Goal: Book appointment/travel/reservation

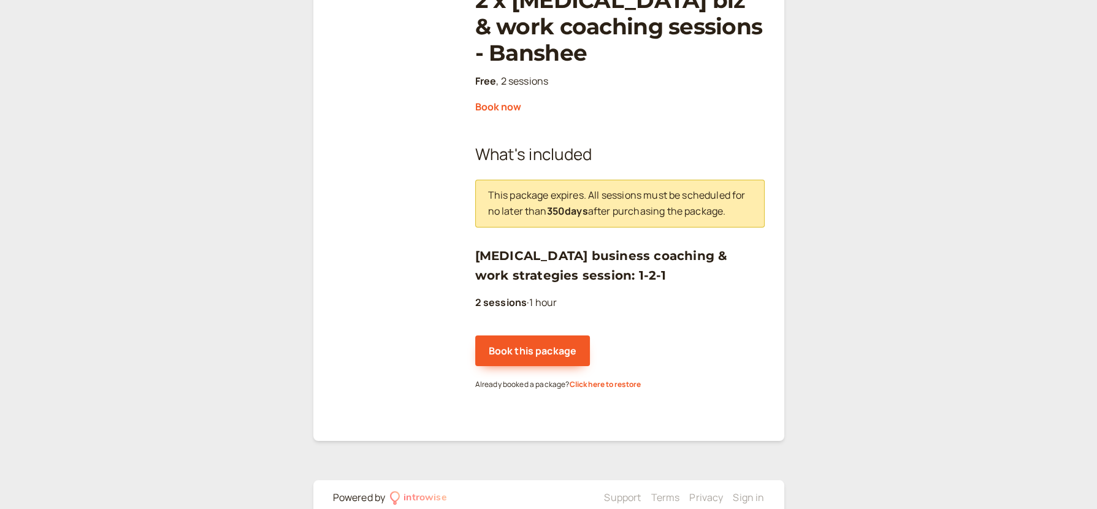
scroll to position [232, 0]
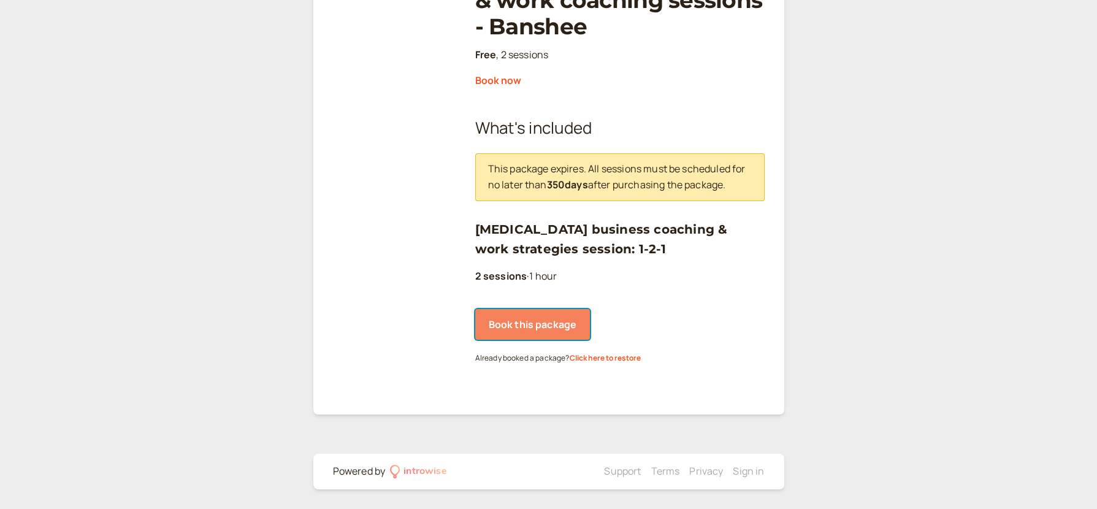
click at [548, 324] on button "Book this package" at bounding box center [532, 324] width 115 height 31
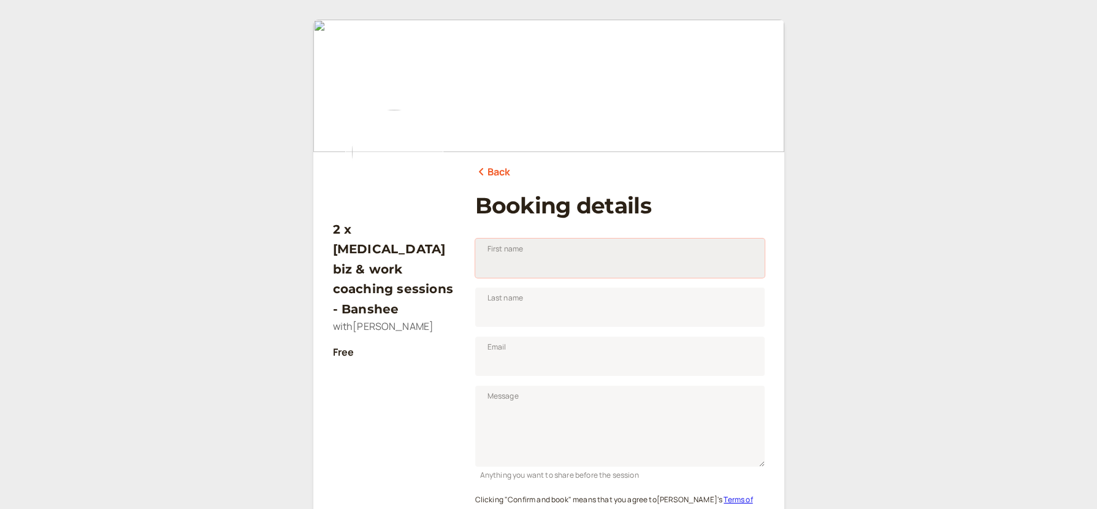
click at [550, 262] on input "First name" at bounding box center [619, 258] width 289 height 39
type input "Lizi"
click at [434, 345] on p "Free" at bounding box center [394, 353] width 123 height 16
click at [527, 305] on input "Last name" at bounding box center [619, 307] width 289 height 39
type input "[PERSON_NAME]"
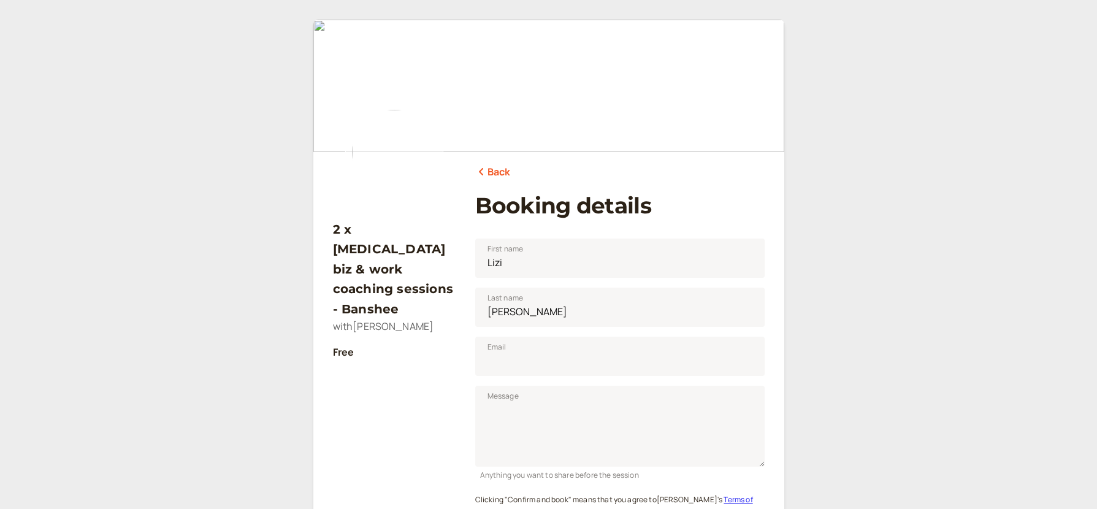
click at [422, 382] on div "2 x [MEDICAL_DATA] biz & work coaching sessions - Banshee with [PERSON_NAME] Fr…" at bounding box center [394, 382] width 123 height 362
click at [538, 361] on input "Email" at bounding box center [619, 356] width 289 height 39
type input "[EMAIL_ADDRESS][DOMAIN_NAME]"
click at [437, 398] on div "2 x [MEDICAL_DATA] biz & work coaching sessions - Banshee with [PERSON_NAME] Fr…" at bounding box center [394, 382] width 123 height 362
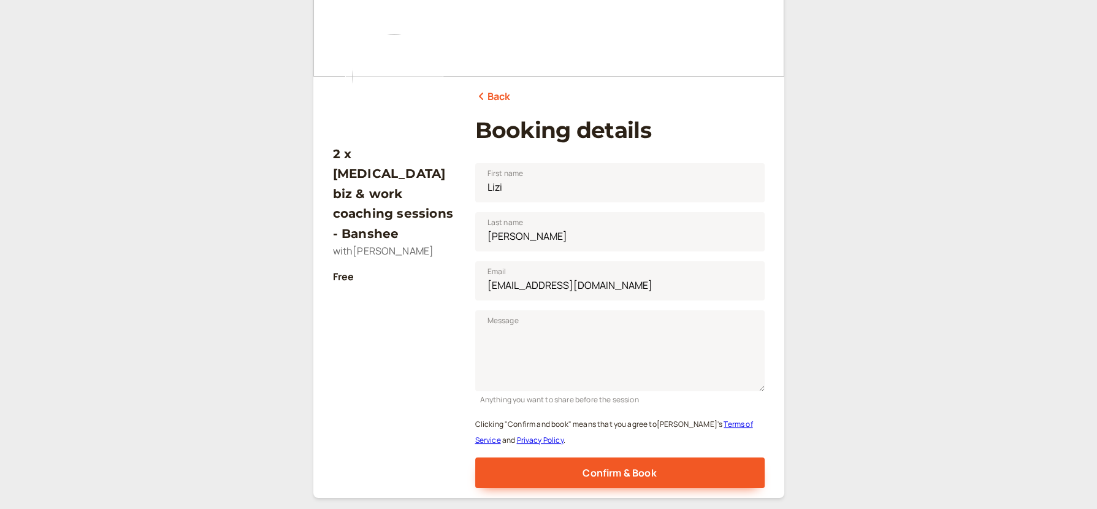
scroll to position [132, 0]
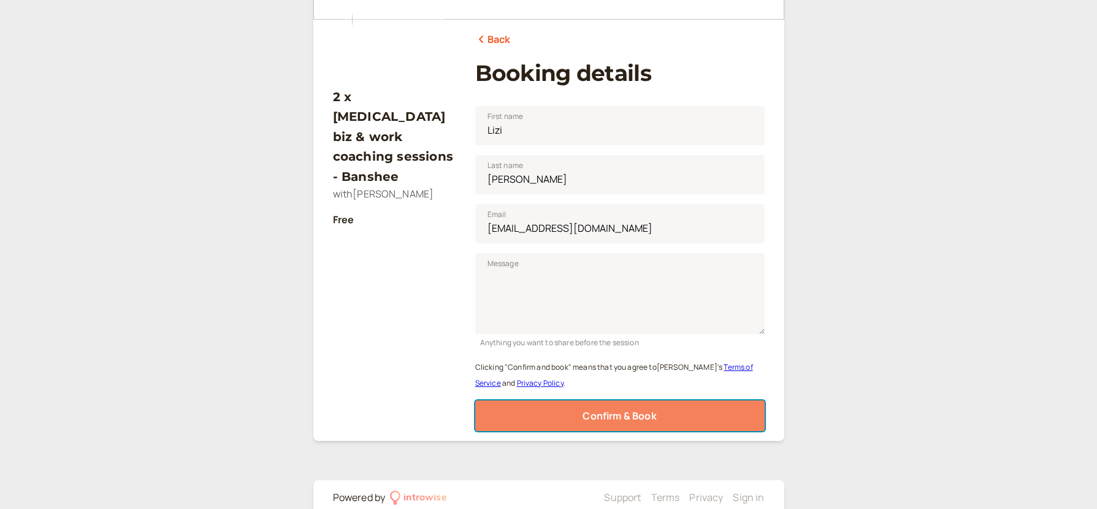
click at [622, 415] on span "Confirm & Book" at bounding box center [620, 415] width 74 height 13
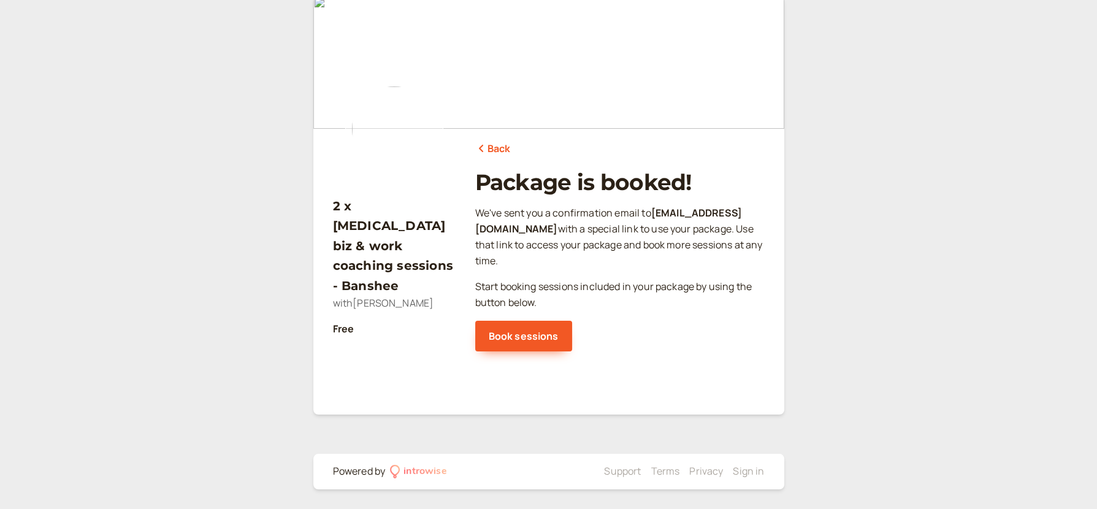
scroll to position [23, 0]
click at [524, 331] on link "Book sessions" at bounding box center [523, 336] width 97 height 31
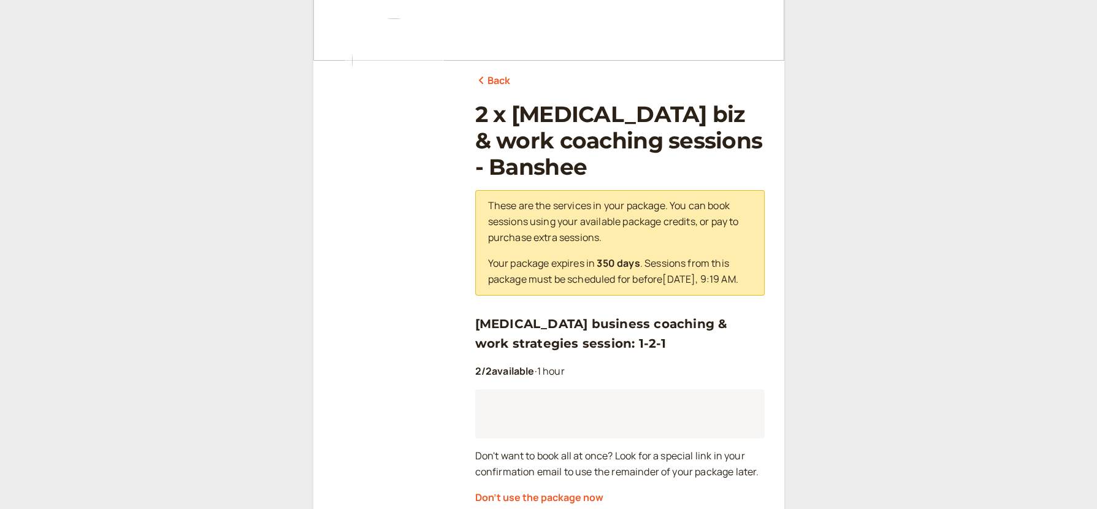
scroll to position [156, 0]
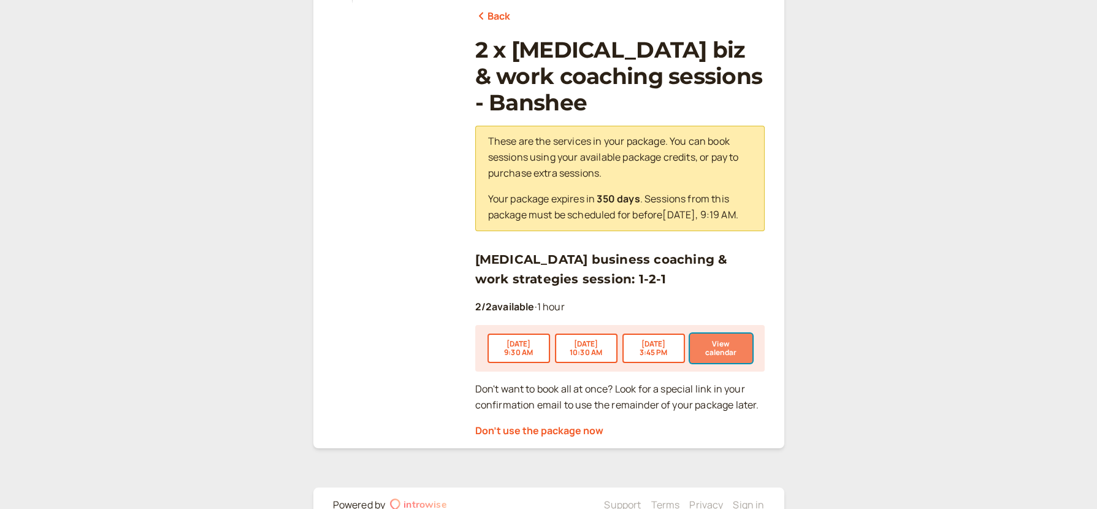
click at [715, 351] on button "View calendar" at bounding box center [721, 348] width 63 height 29
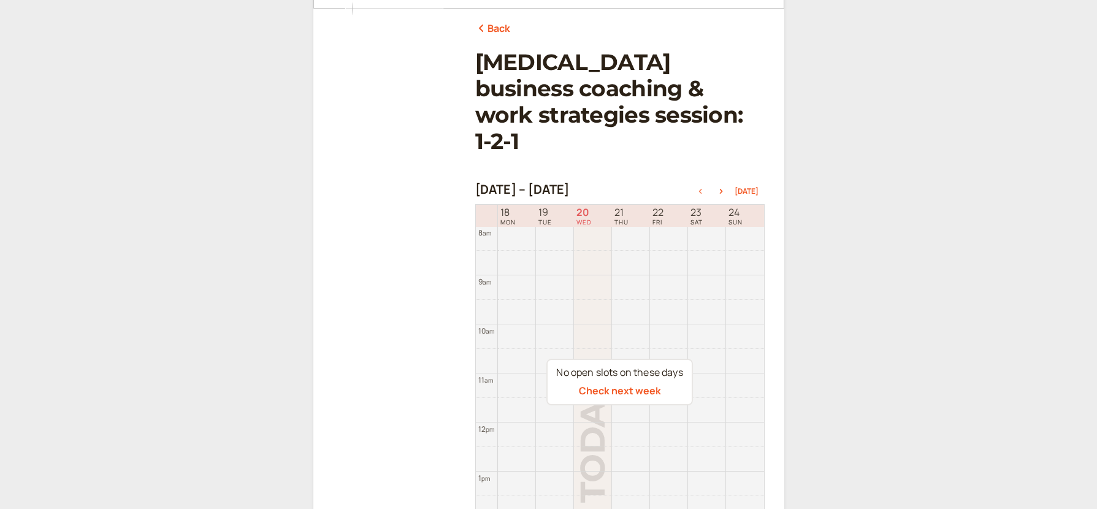
scroll to position [152, 0]
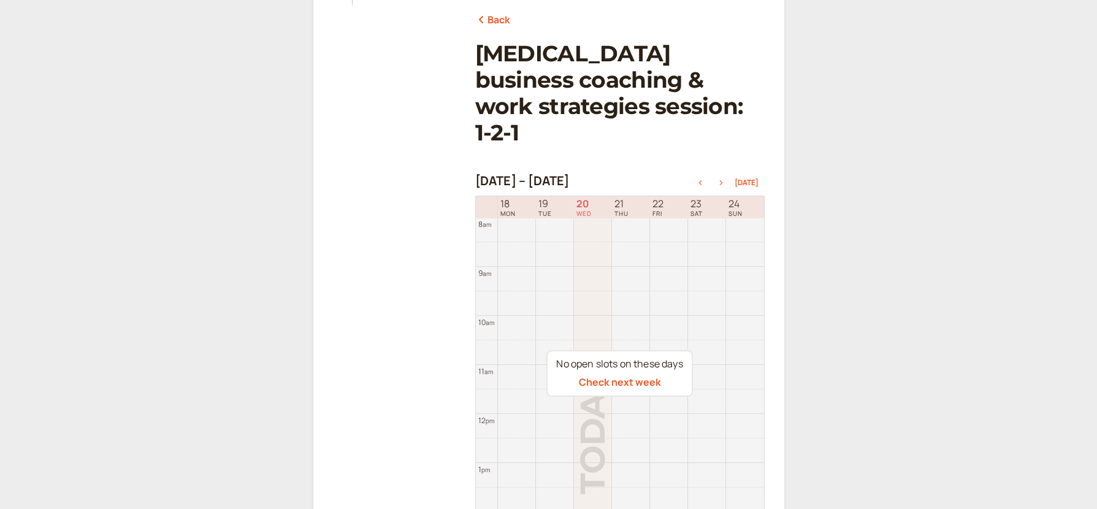
click at [722, 180] on icon "button" at bounding box center [720, 182] width 3 height 5
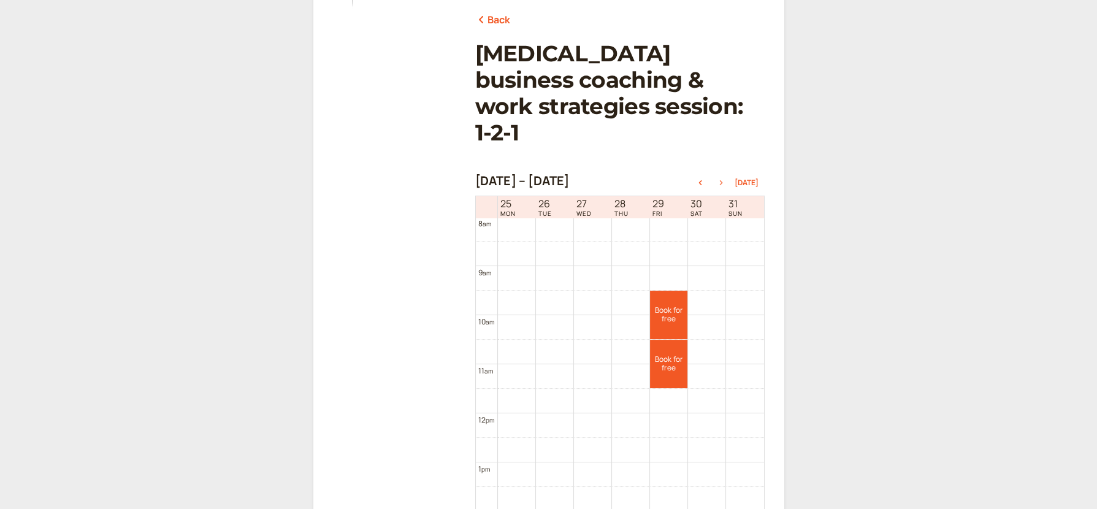
click at [724, 180] on icon "button" at bounding box center [721, 182] width 15 height 5
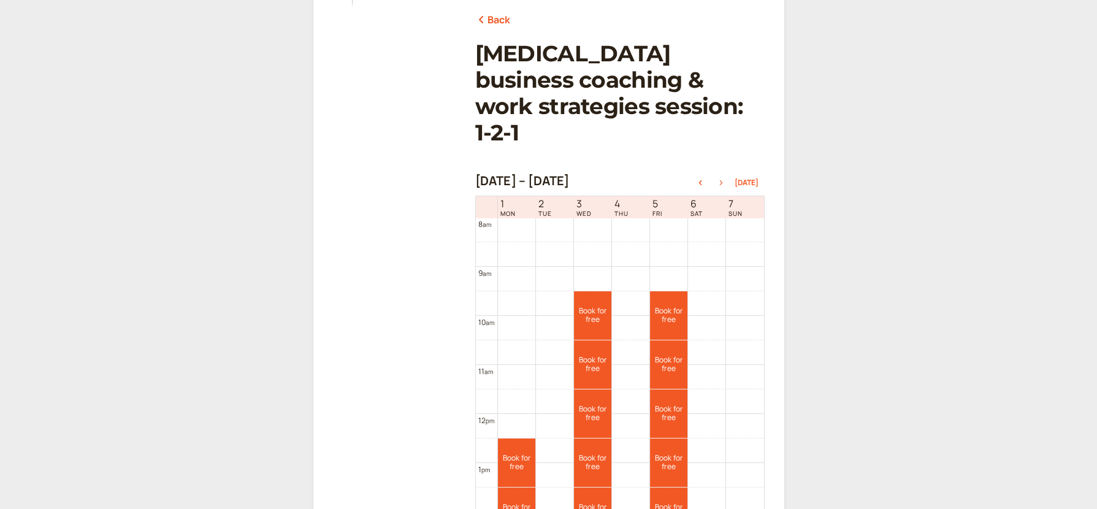
click at [722, 180] on icon "button" at bounding box center [721, 182] width 15 height 5
click at [727, 180] on icon "button" at bounding box center [721, 182] width 15 height 5
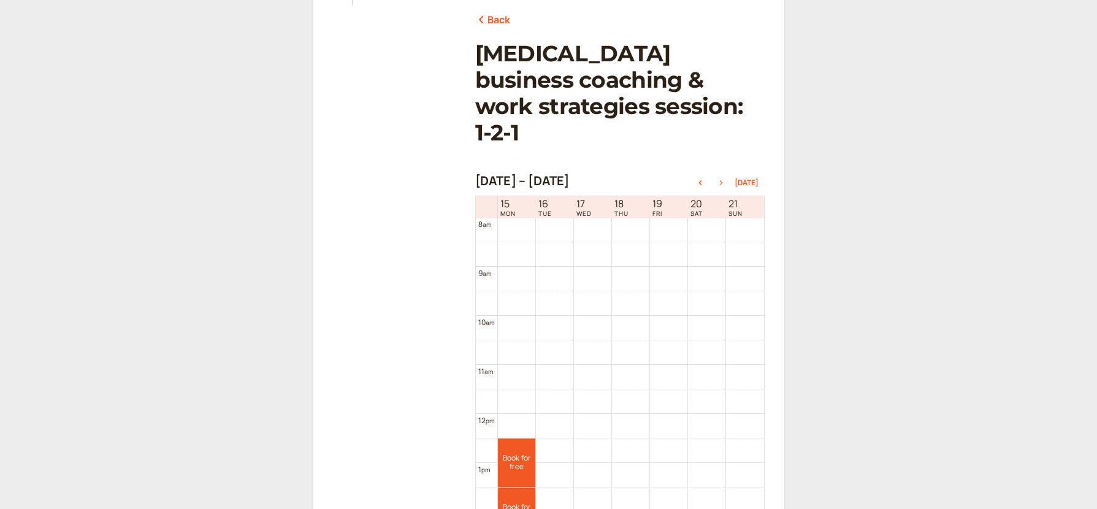
click at [724, 180] on icon "button" at bounding box center [721, 182] width 15 height 5
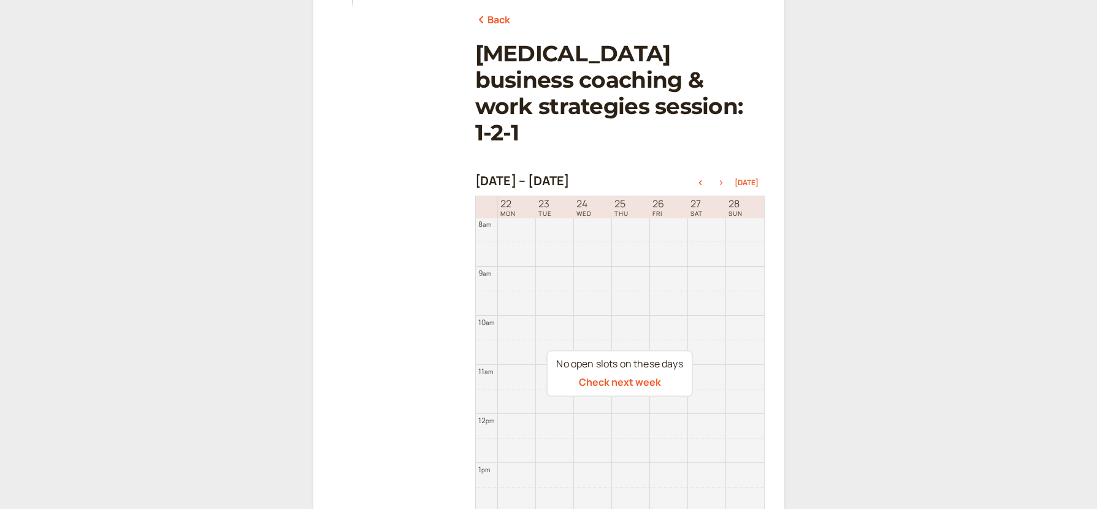
click at [722, 180] on icon "button" at bounding box center [721, 182] width 15 height 5
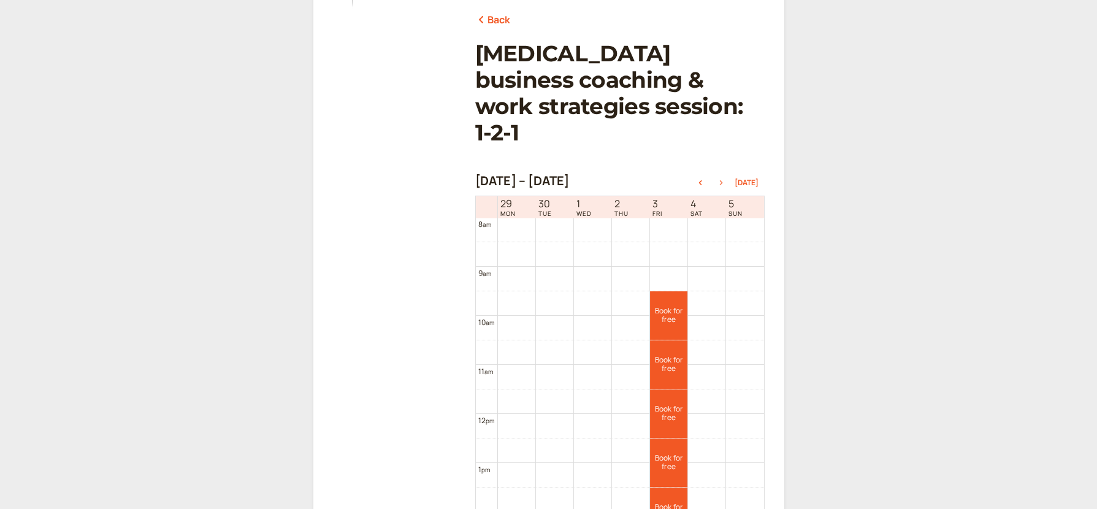
click at [722, 180] on icon "button" at bounding box center [721, 182] width 15 height 5
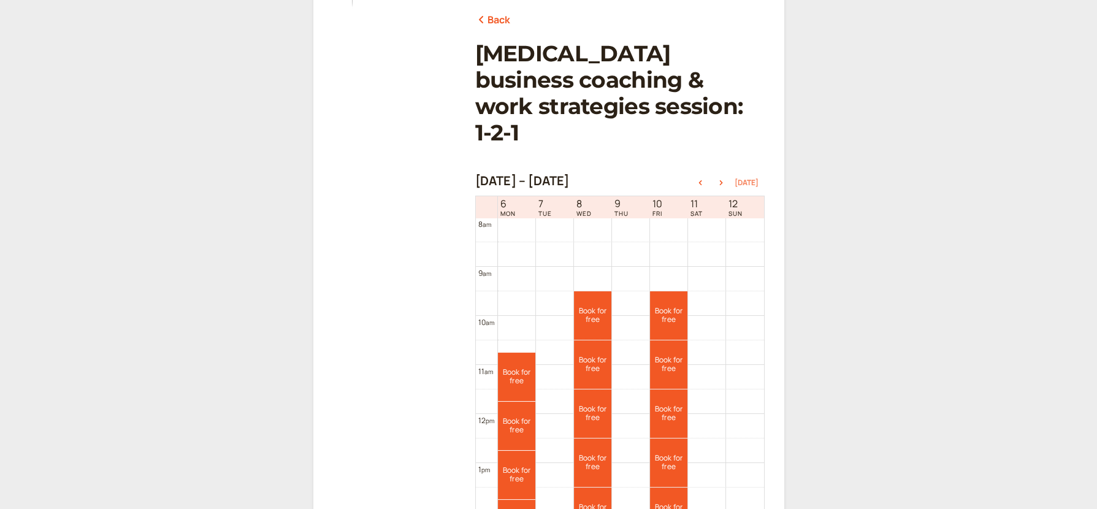
click at [742, 178] on button "[DATE]" at bounding box center [747, 182] width 24 height 9
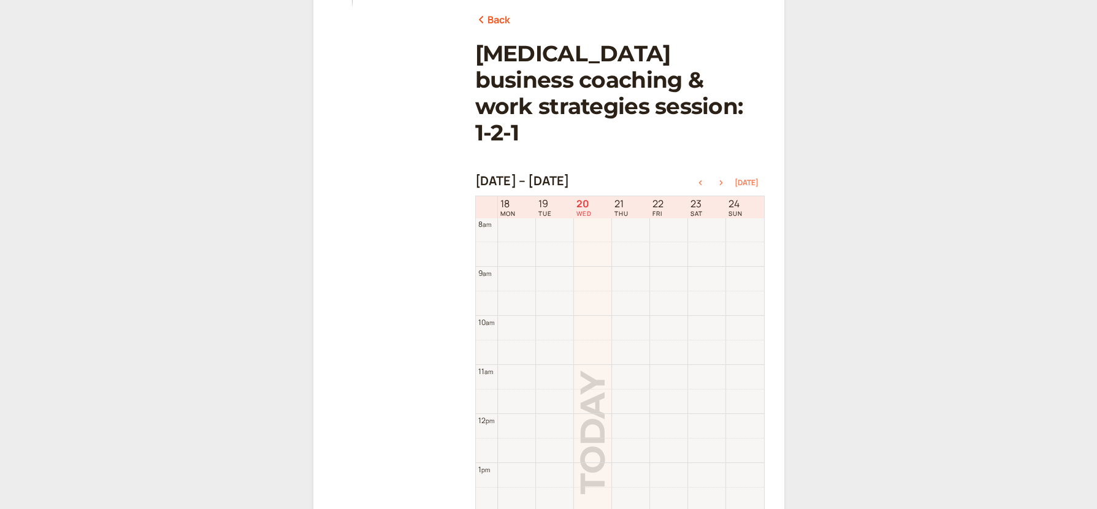
scroll to position [442, 0]
click at [722, 180] on icon "button" at bounding box center [720, 182] width 3 height 5
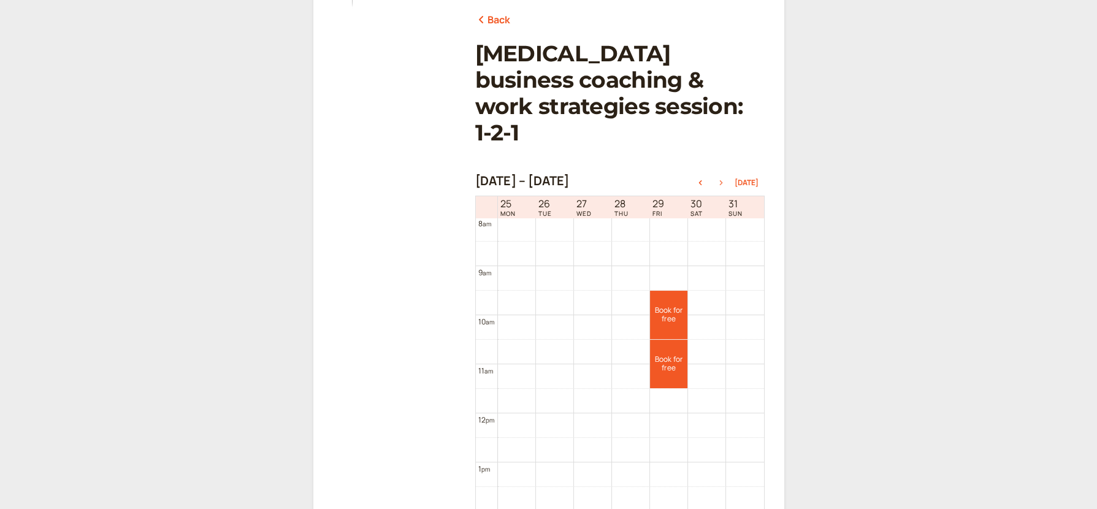
click at [722, 180] on icon "button" at bounding box center [720, 182] width 3 height 5
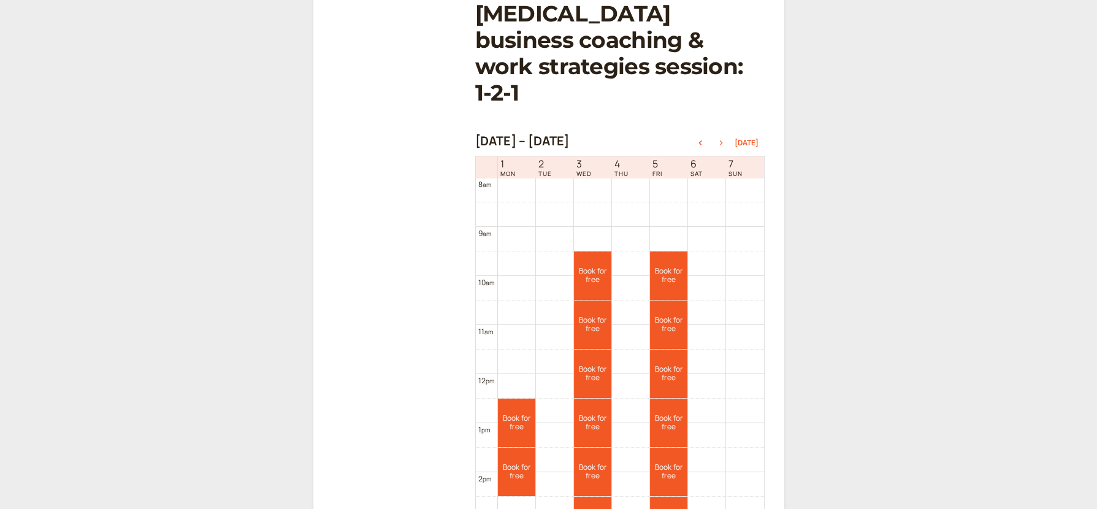
scroll to position [219, 0]
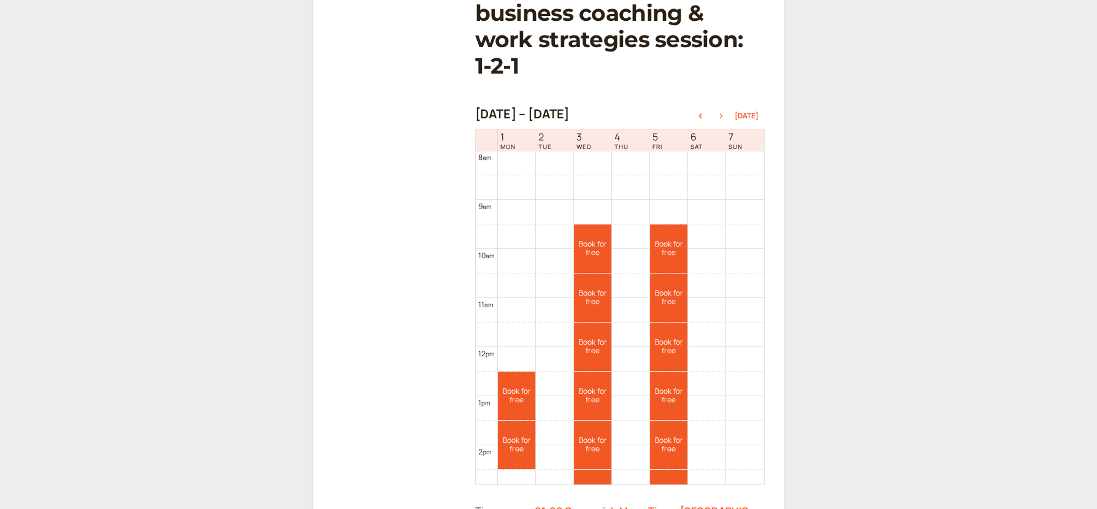
click at [726, 113] on icon "button" at bounding box center [721, 115] width 15 height 5
click at [722, 113] on icon "button" at bounding box center [720, 115] width 3 height 5
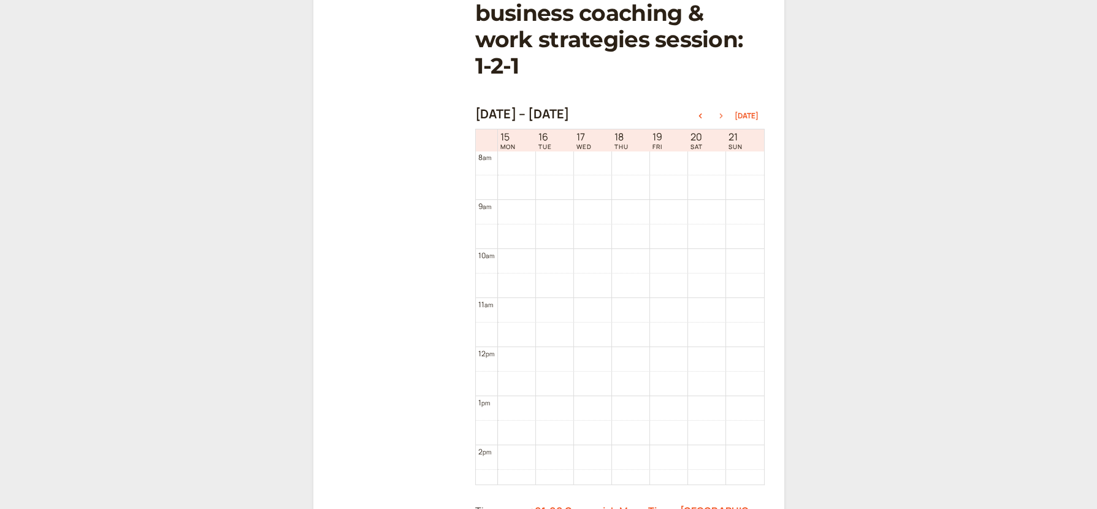
scroll to position [394, 0]
click at [523, 371] on link "Book for free free" at bounding box center [516, 395] width 37 height 48
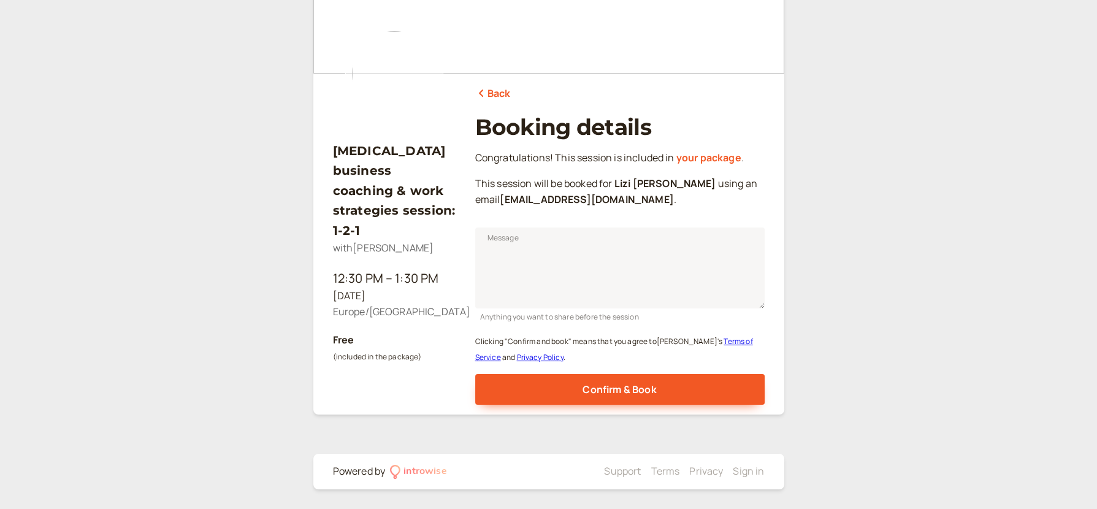
scroll to position [78, 0]
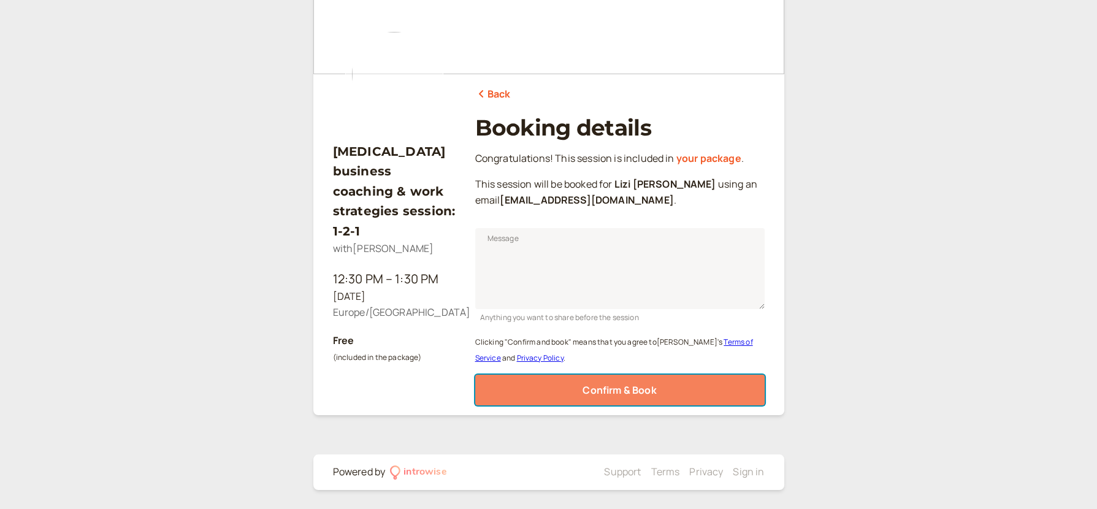
click at [625, 391] on span "Confirm & Book" at bounding box center [620, 389] width 74 height 13
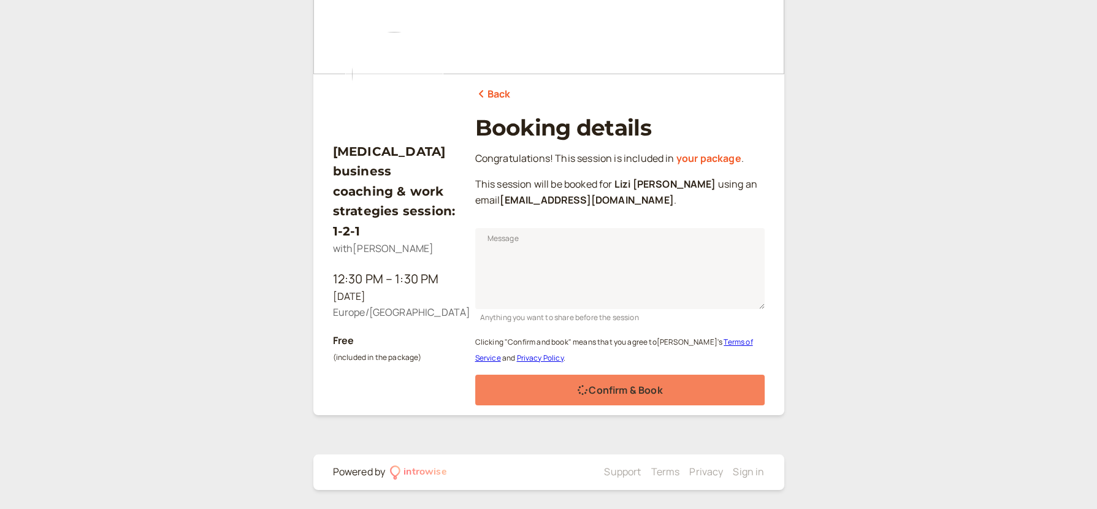
scroll to position [38, 0]
